Goal: Transaction & Acquisition: Obtain resource

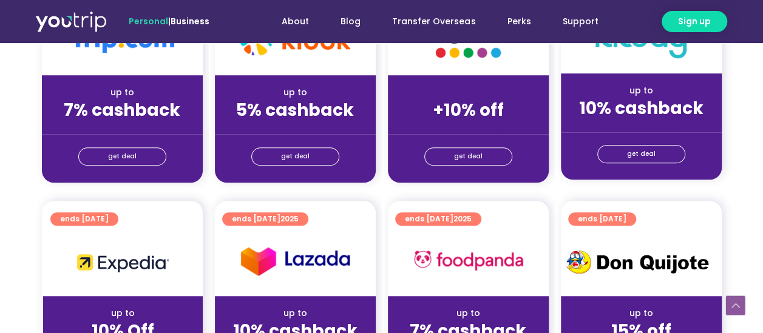
scroll to position [364, 0]
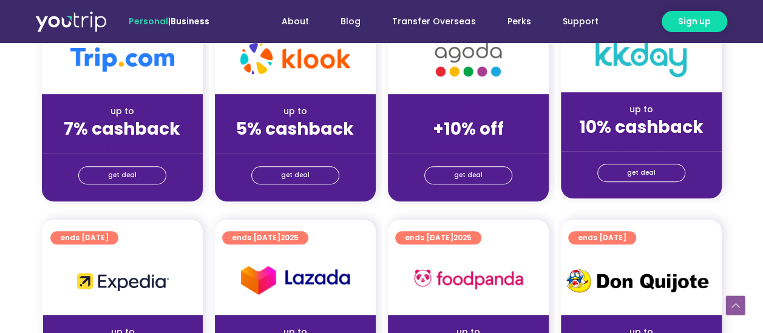
click at [132, 140] on div "(for stays only)" at bounding box center [122, 146] width 141 height 13
click at [126, 184] on div "get deal" at bounding box center [122, 177] width 161 height 49
click at [127, 170] on span "get deal" at bounding box center [122, 175] width 29 height 17
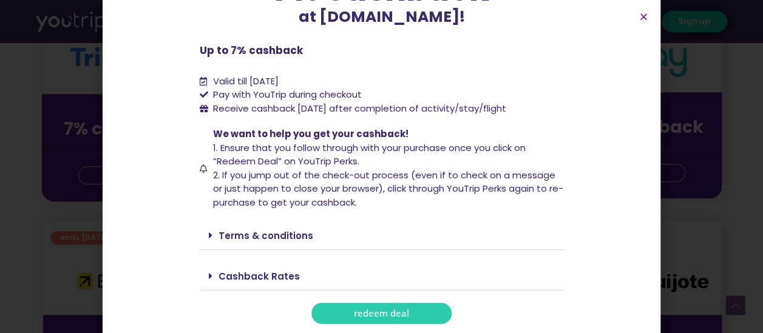
click at [240, 239] on link "Terms & conditions" at bounding box center [266, 235] width 95 height 13
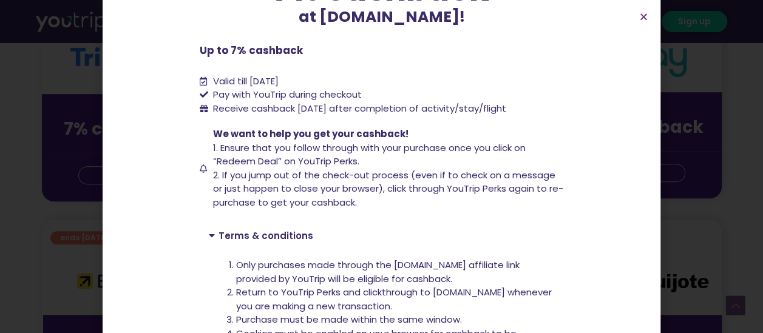
scroll to position [311, 0]
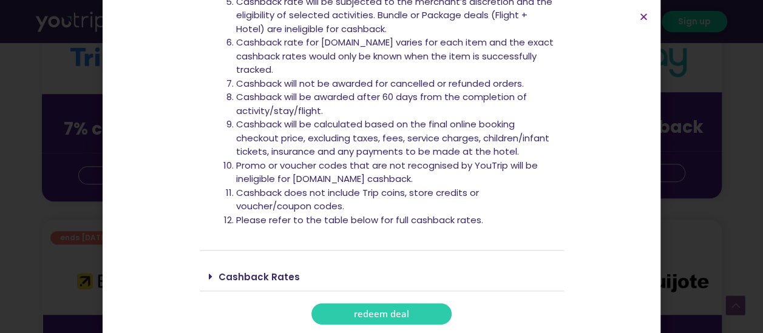
click at [239, 282] on link "Cashback Rates" at bounding box center [259, 277] width 81 height 13
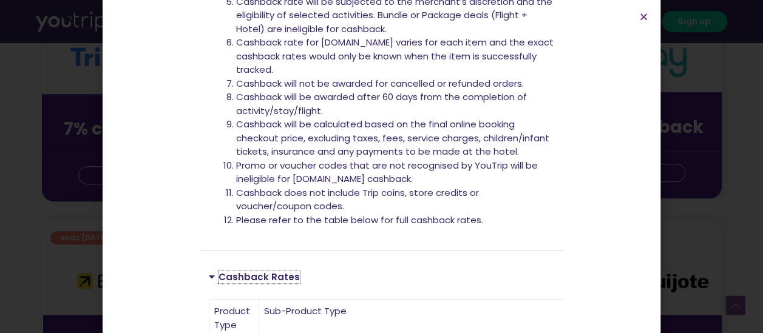
scroll to position [732, 0]
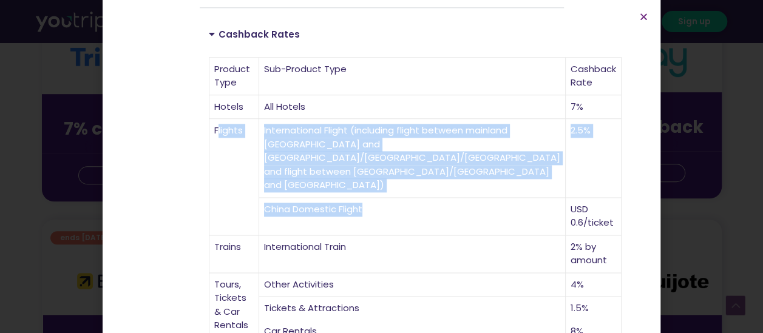
drag, startPoint x: 212, startPoint y: 117, endPoint x: 419, endPoint y: 201, distance: 223.6
click at [427, 201] on tbody "Product Type Sub-Product Type Cashback Rate Hotels All Hotels 7% Flights Intern…" at bounding box center [415, 276] width 412 height 436
click at [388, 203] on td "China Domestic Flight" at bounding box center [412, 217] width 307 height 38
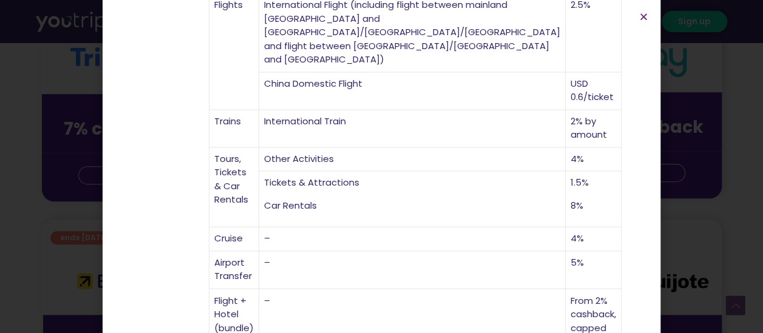
scroll to position [886, 0]
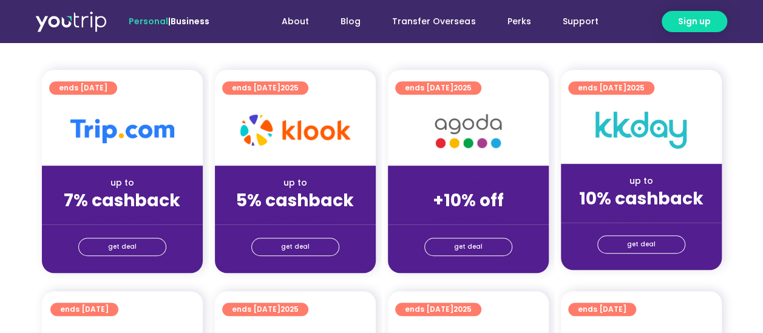
scroll to position [364, 0]
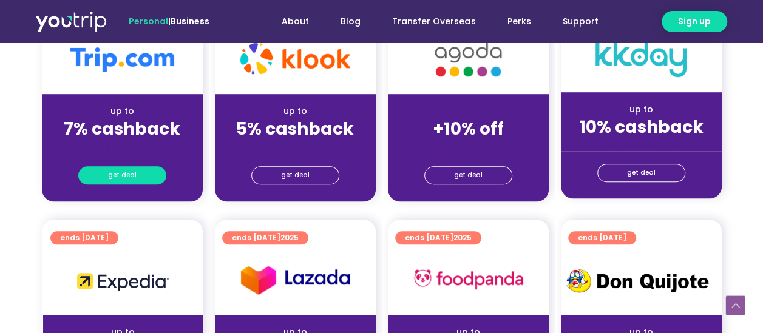
click at [117, 175] on span "get deal" at bounding box center [122, 175] width 29 height 17
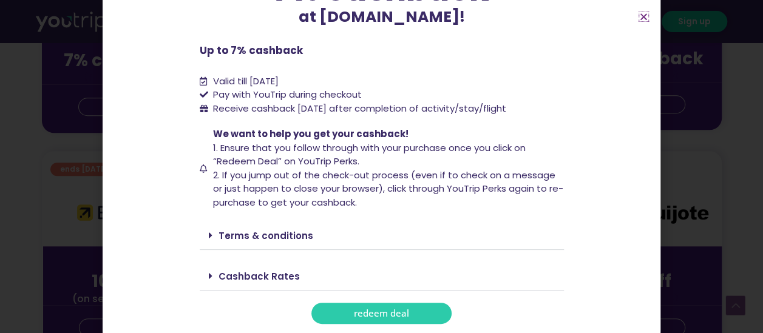
scroll to position [546, 0]
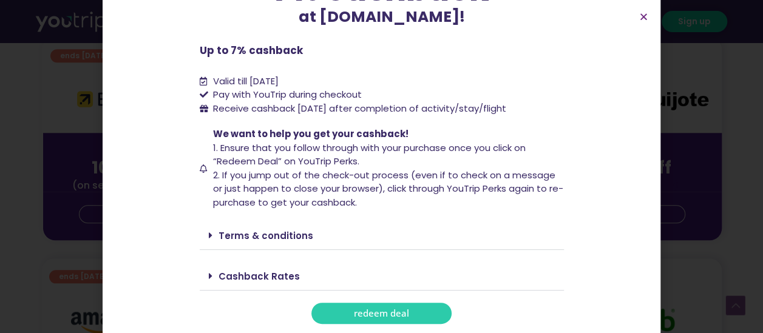
click at [378, 309] on span "redeem deal" at bounding box center [381, 313] width 55 height 9
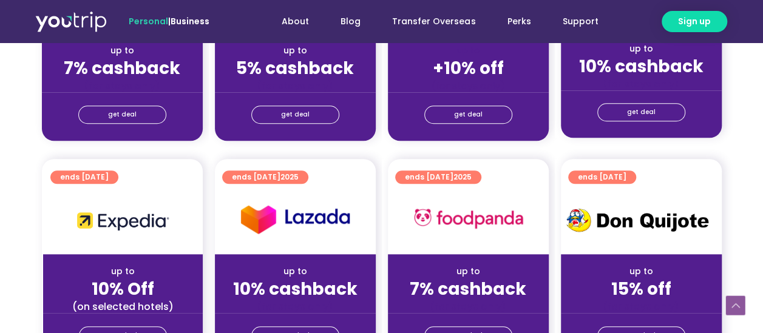
scroll to position [364, 0]
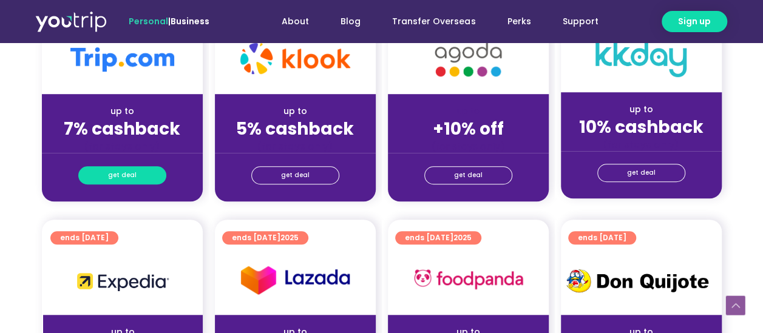
click at [129, 175] on span "get deal" at bounding box center [122, 175] width 29 height 17
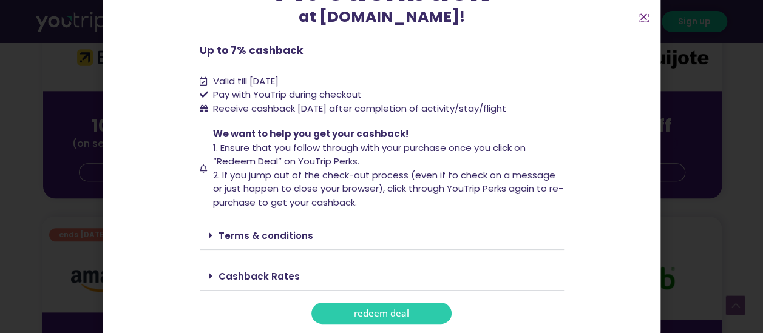
scroll to position [668, 0]
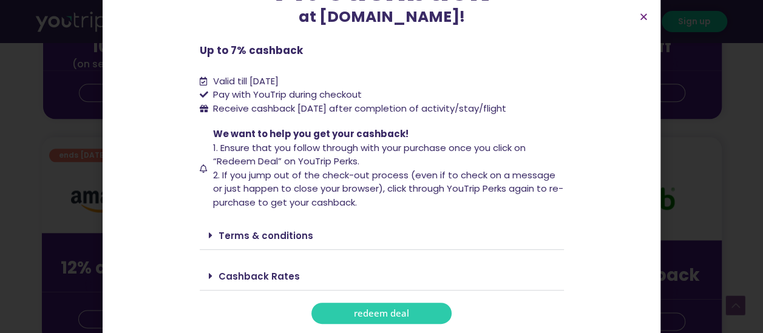
click at [373, 321] on link "redeem deal" at bounding box center [381, 313] width 140 height 21
